Goal: Task Accomplishment & Management: Manage account settings

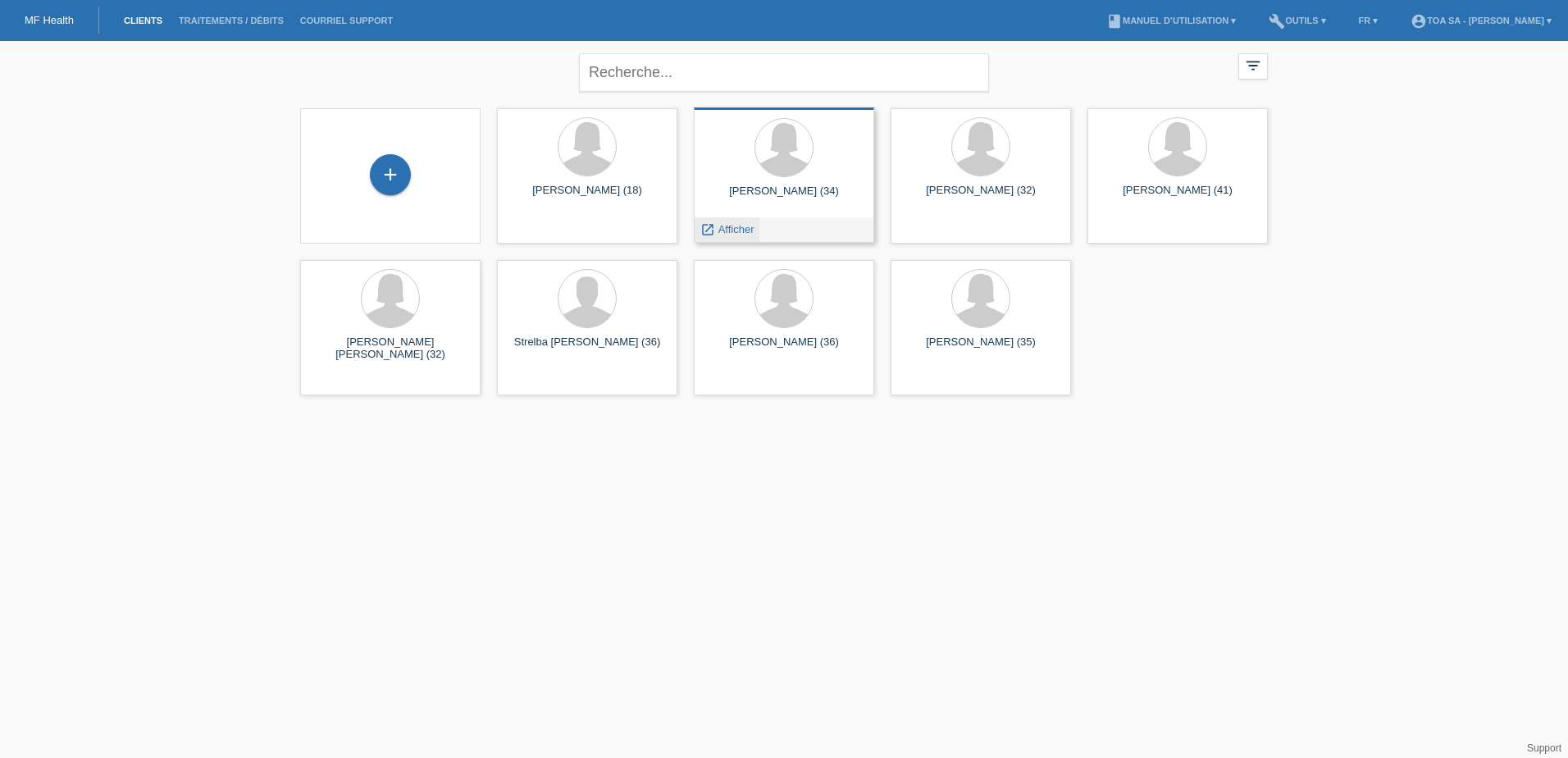
click at [720, 226] on span "Afficher" at bounding box center [736, 229] width 36 height 12
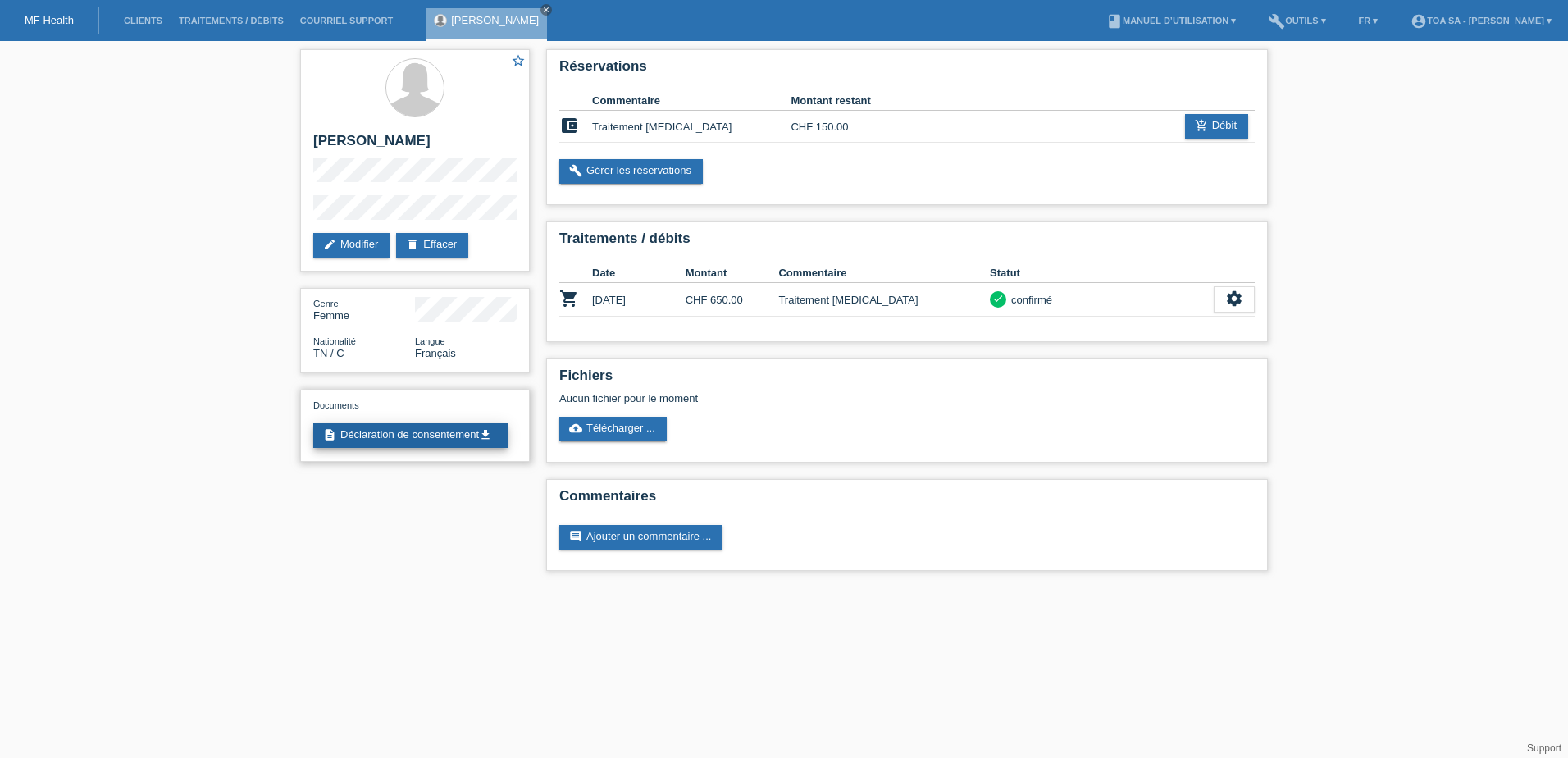
click at [451, 435] on link "description Déclaration de consentement get_app" at bounding box center [411, 435] width 195 height 25
click at [623, 425] on link "cloud_upload Télécharger ..." at bounding box center [613, 429] width 108 height 25
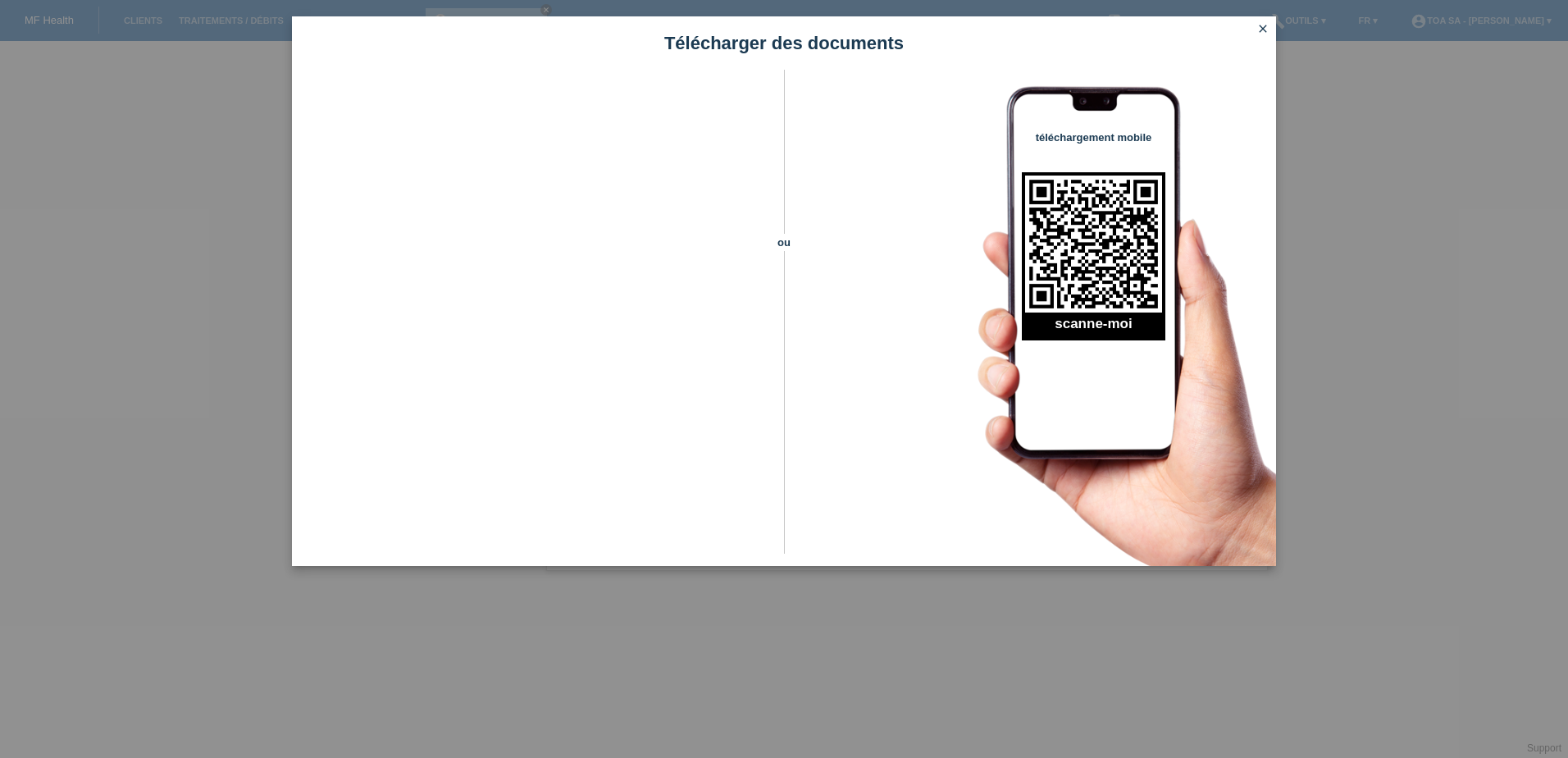
click at [1266, 27] on icon "close" at bounding box center [1262, 28] width 13 height 13
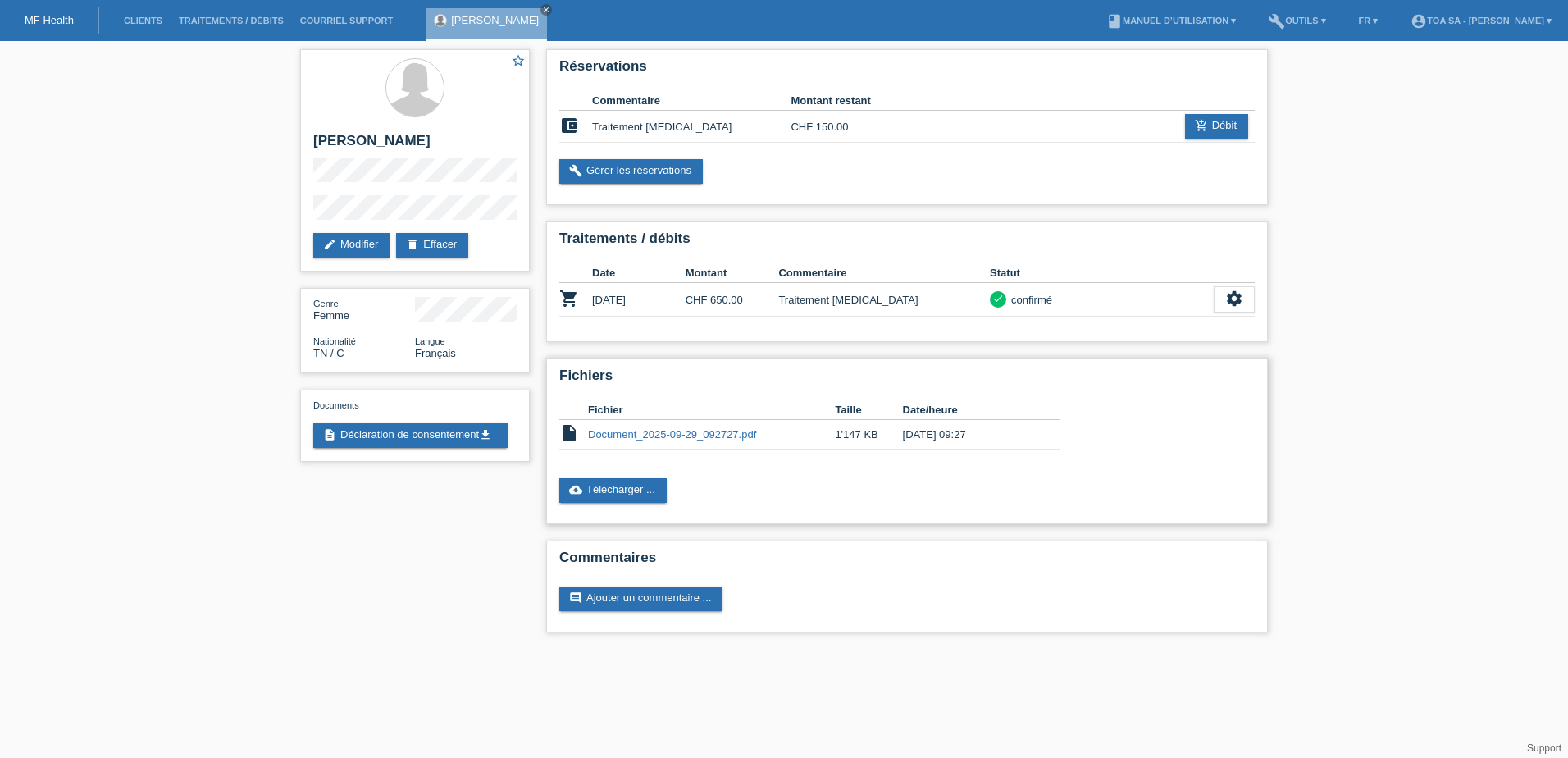
click at [676, 434] on link "Document_2025-09-29_092727.pdf" at bounding box center [672, 434] width 168 height 12
click at [542, 6] on icon "close" at bounding box center [547, 10] width 9 height 9
